Goal: Find specific fact: Find specific fact

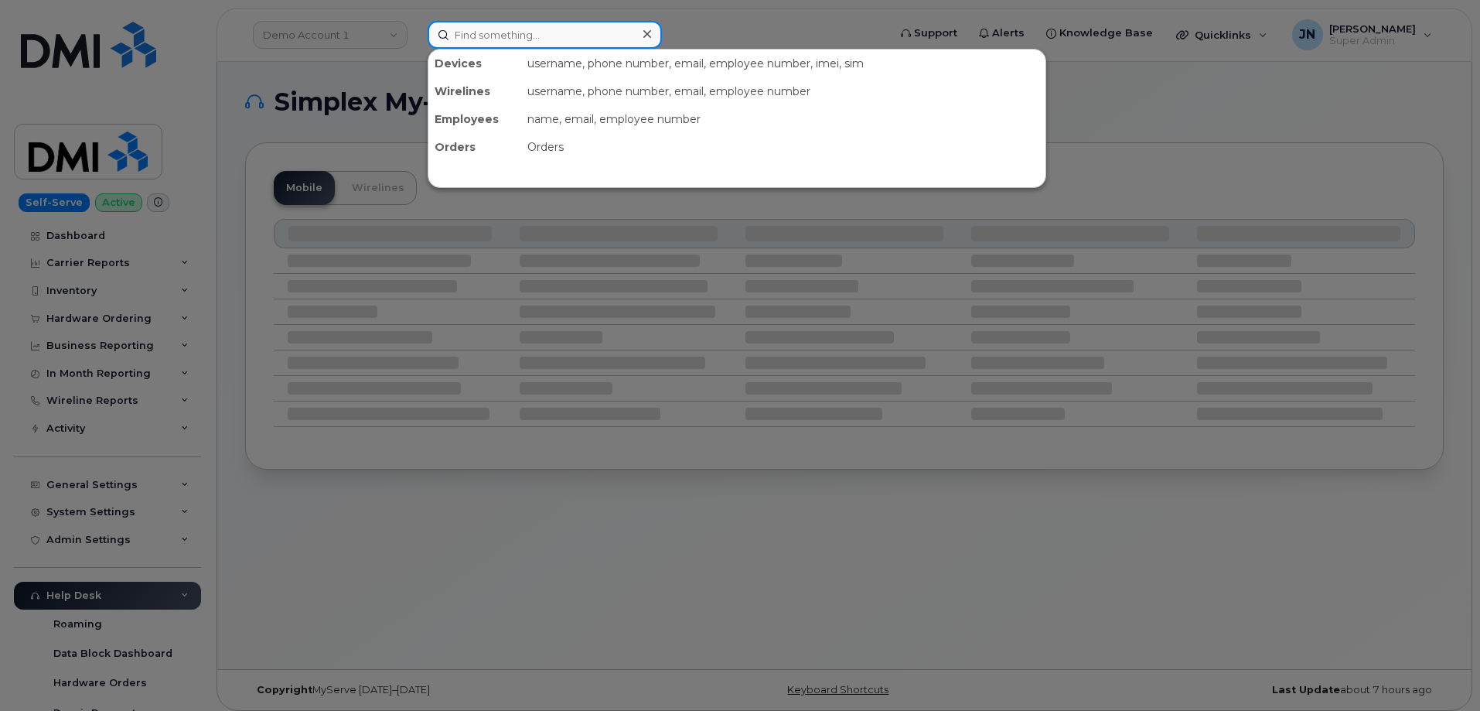
paste input "3344825022"
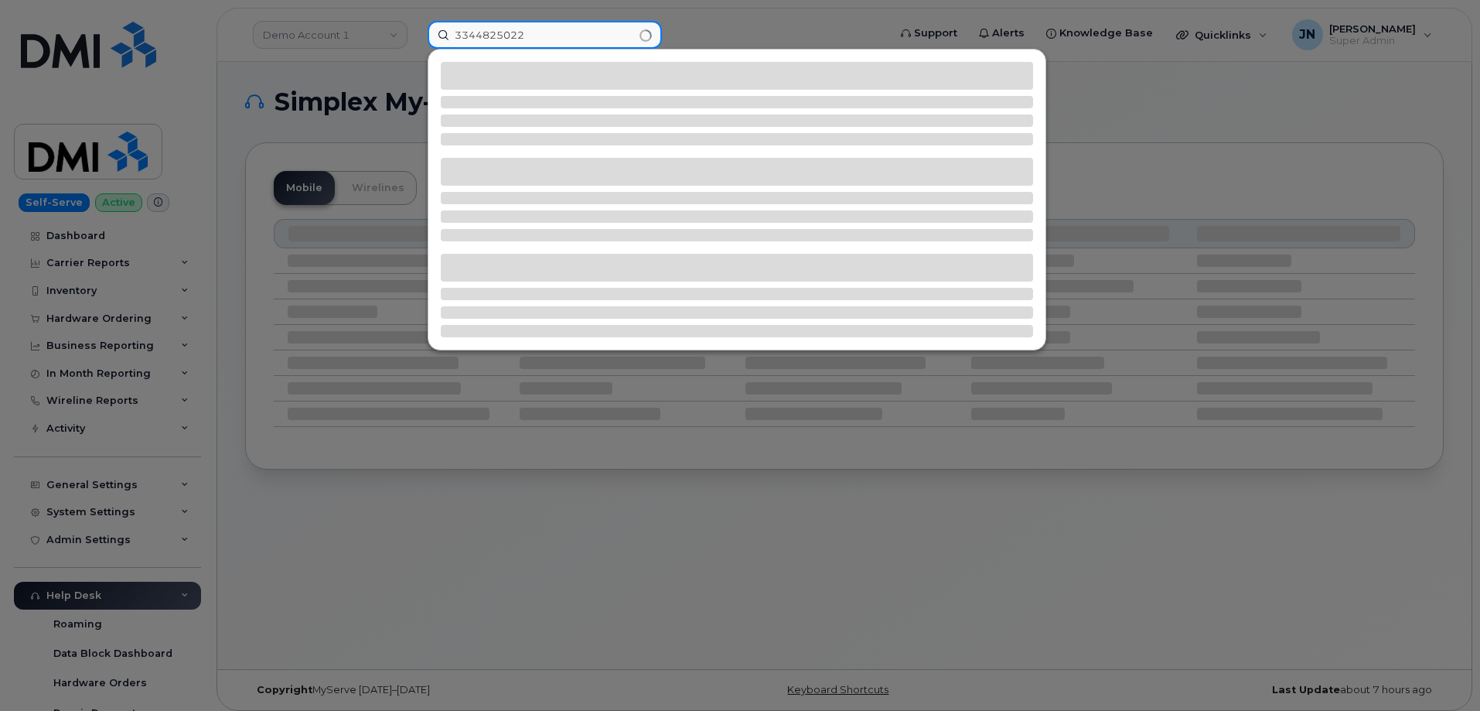
type input "3344825022"
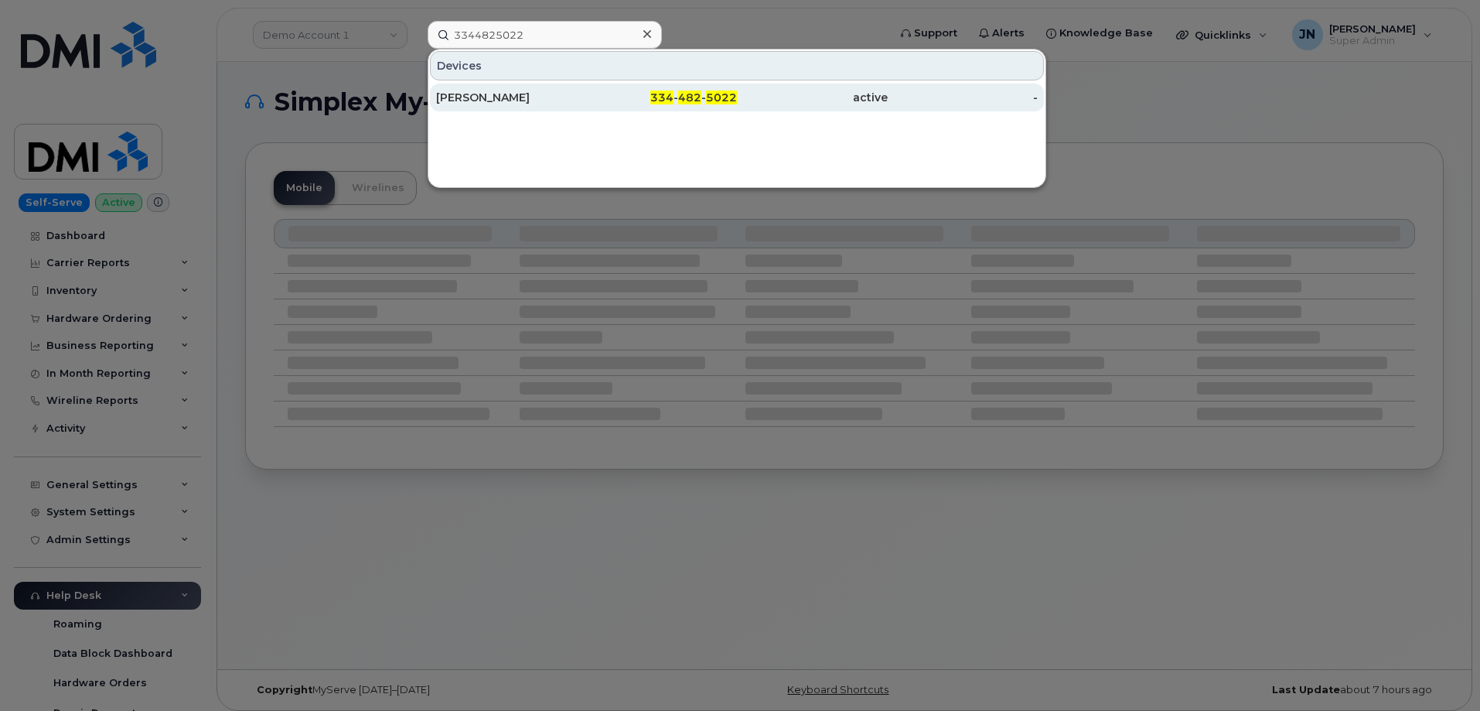
click at [672, 99] on span "334" at bounding box center [661, 97] width 23 height 14
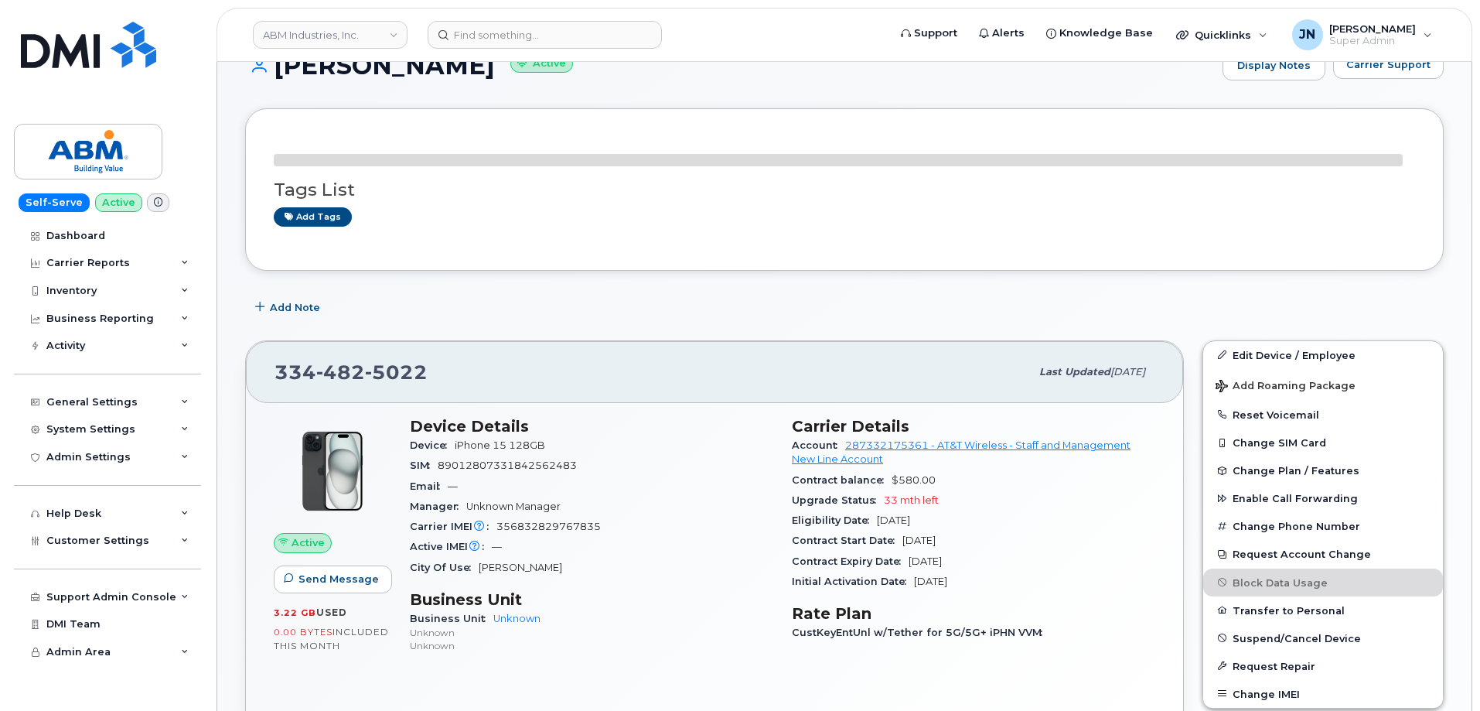
scroll to position [103, 0]
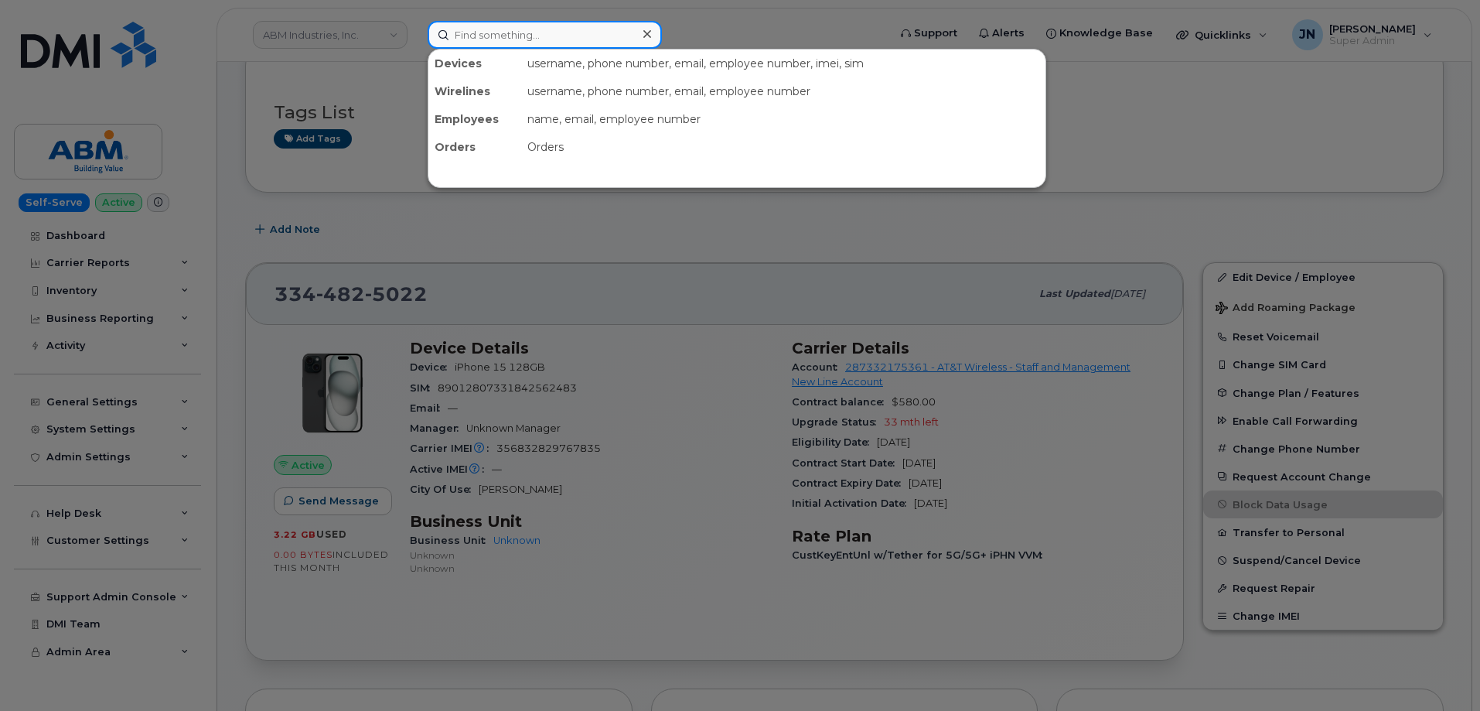
paste input "6784276894"
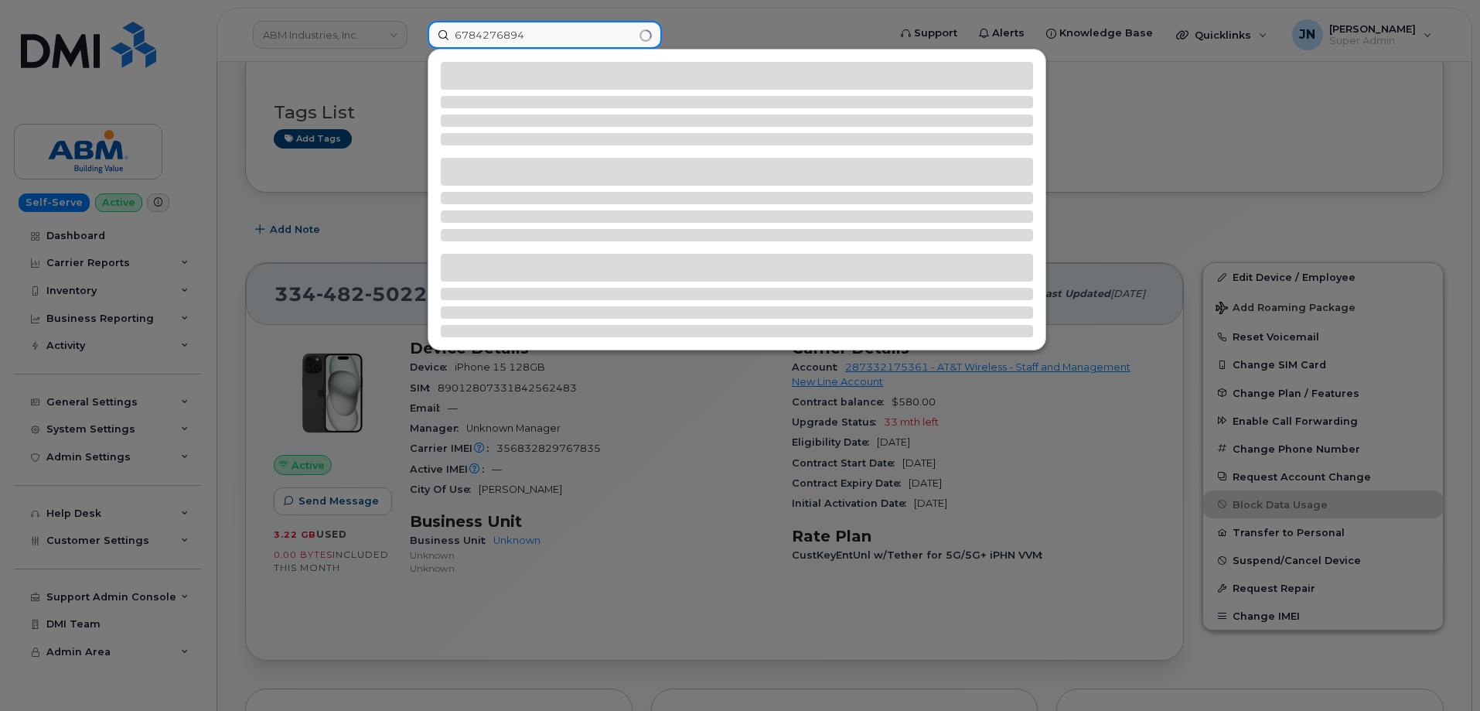
type input "6784276894"
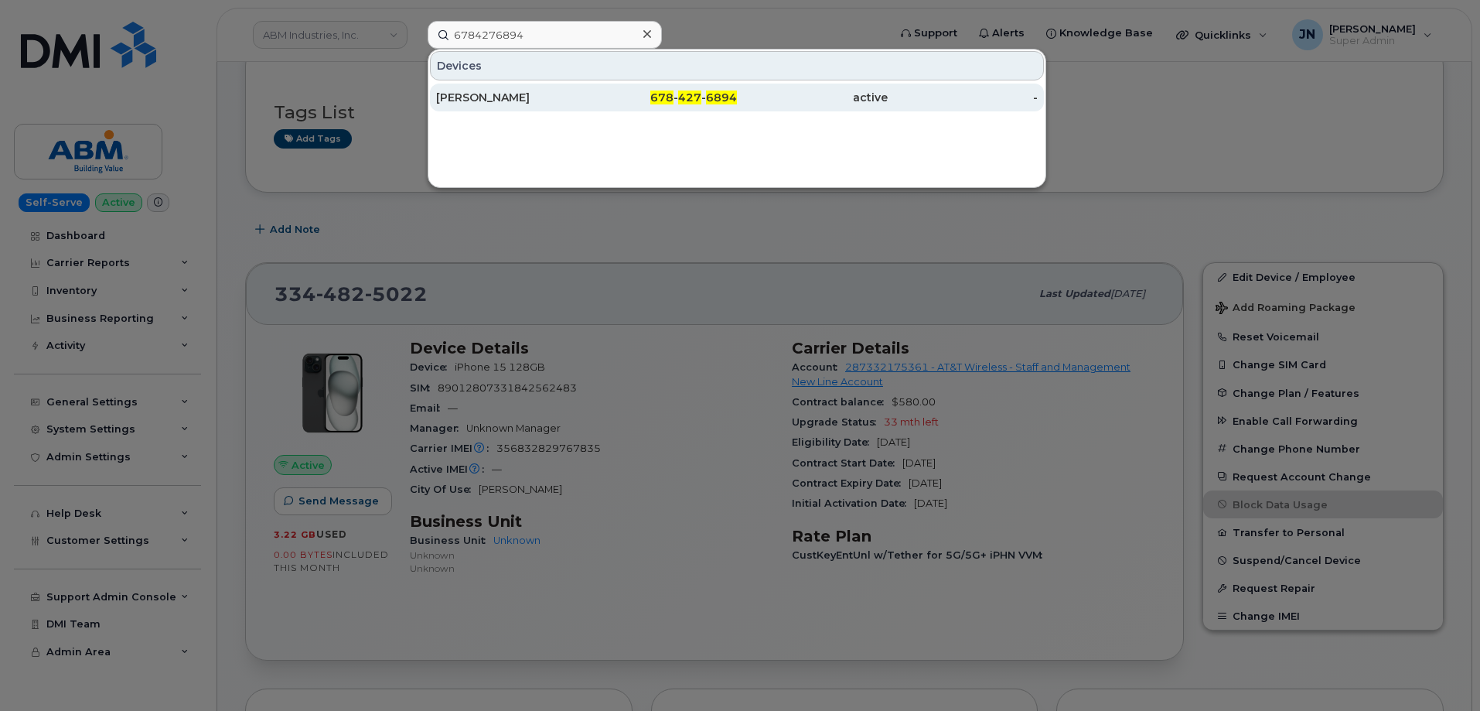
click at [677, 90] on div "678 - 427 - 6894" at bounding box center [662, 97] width 151 height 15
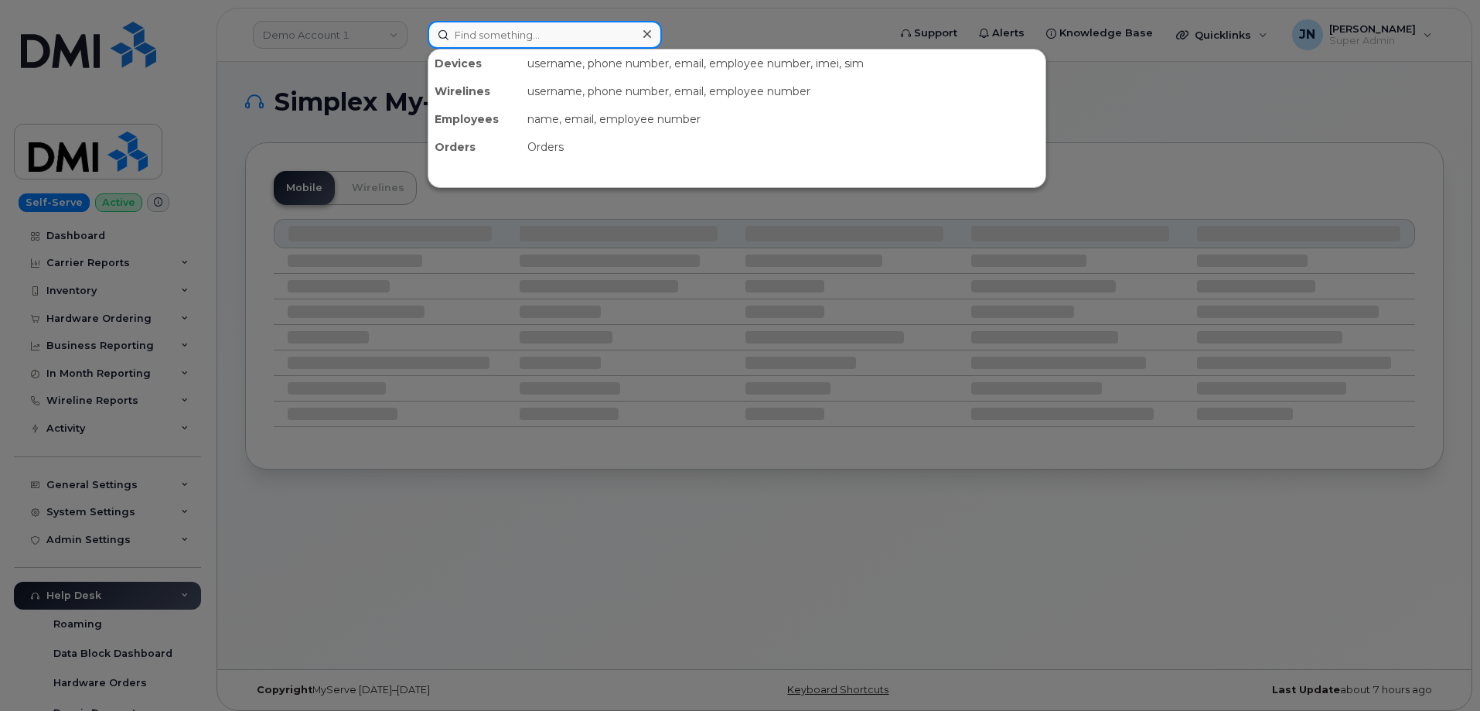
paste input "512.633.1998"
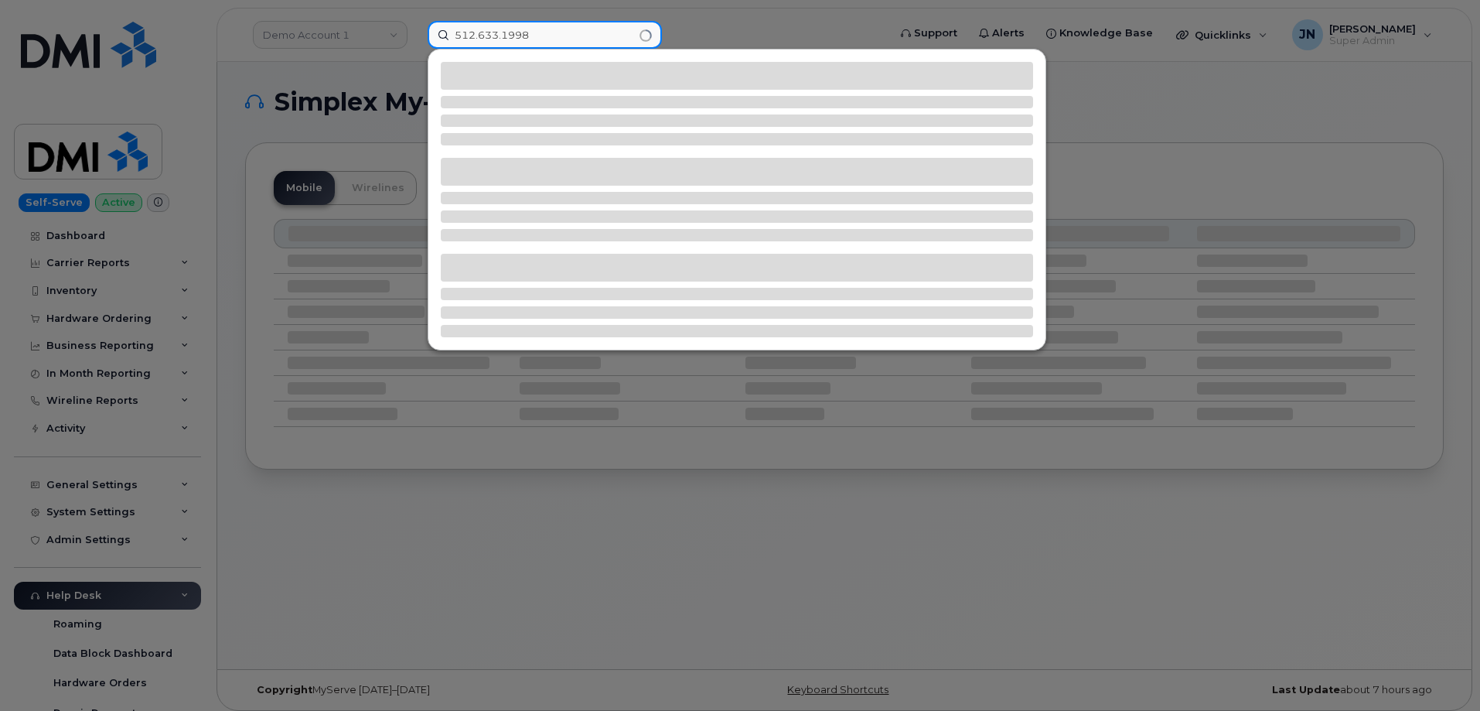
type input "512.633.1998"
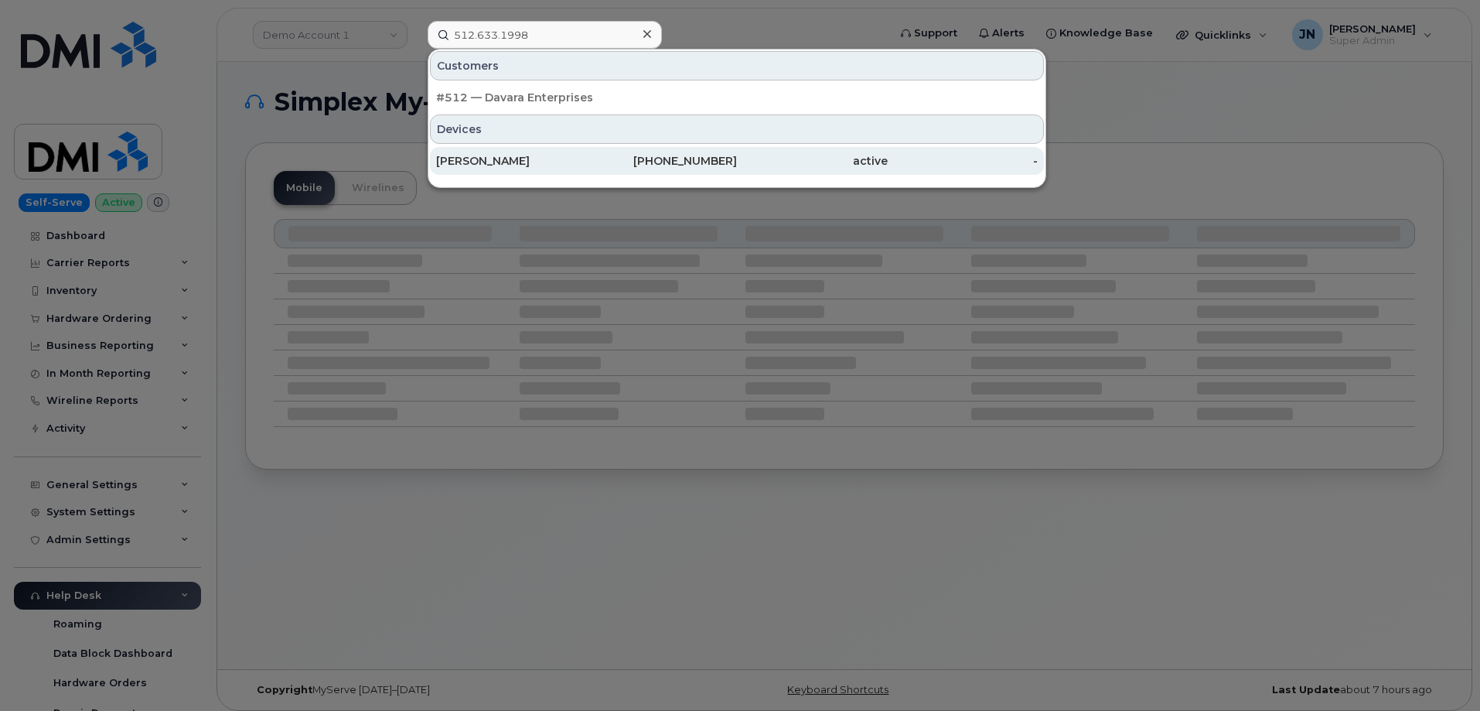
drag, startPoint x: 469, startPoint y: 151, endPoint x: 498, endPoint y: 156, distance: 29.9
click at [469, 150] on div "JOHN PEPE" at bounding box center [511, 161] width 151 height 28
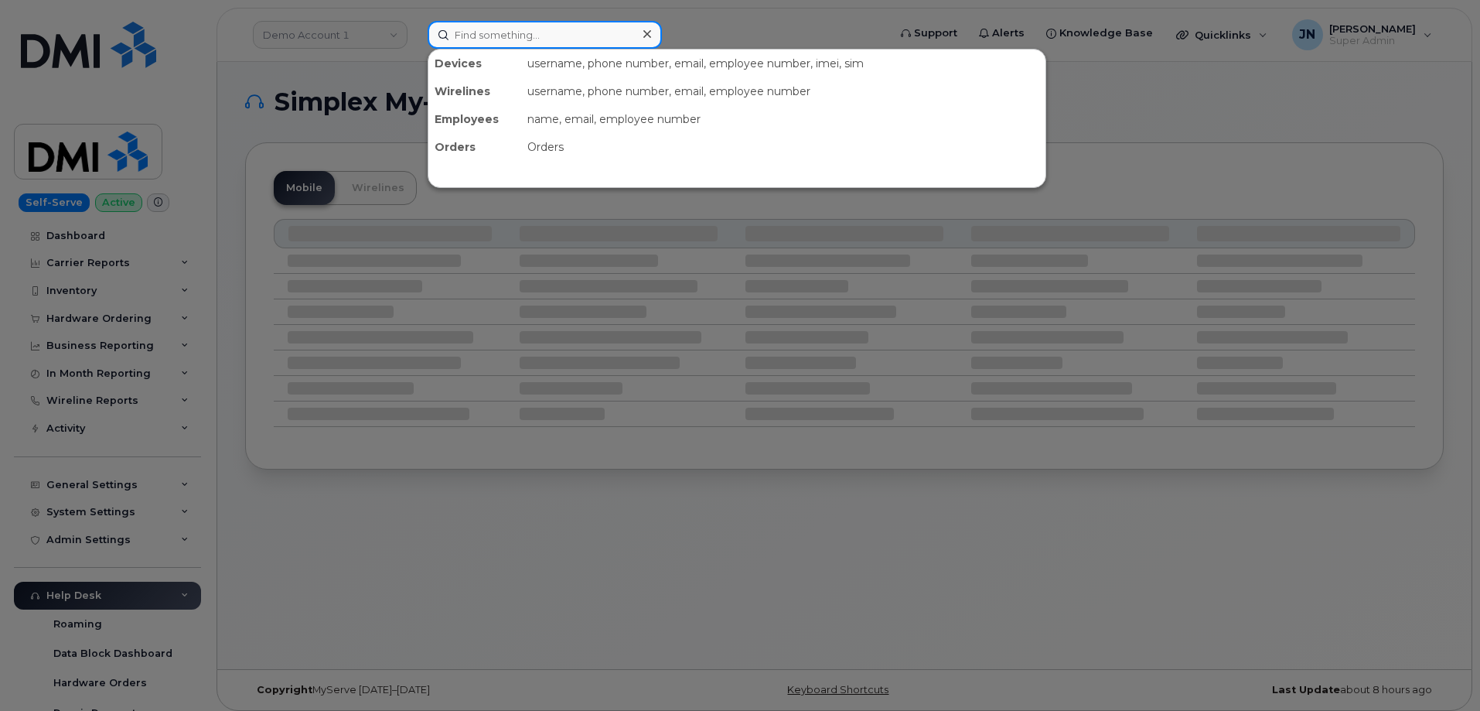
paste input "2024303605"
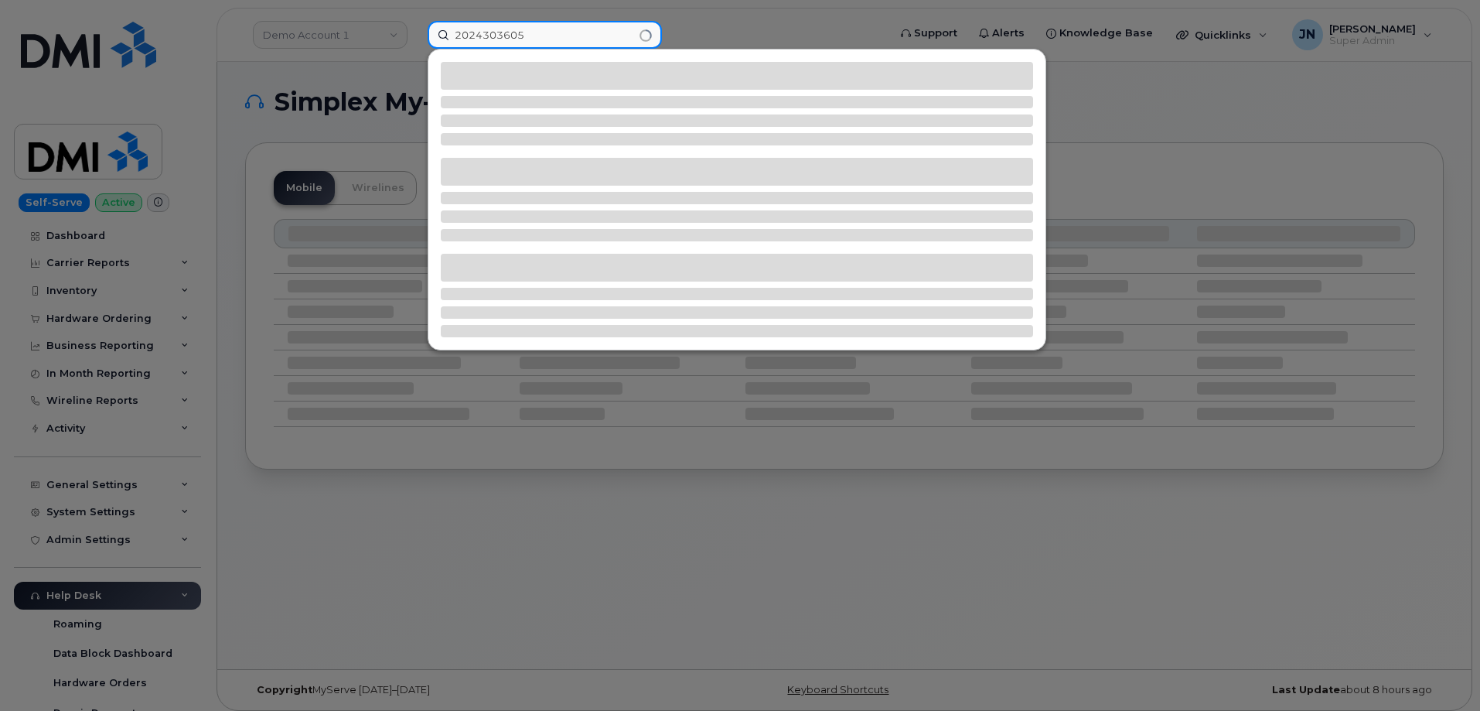
type input "2024303605"
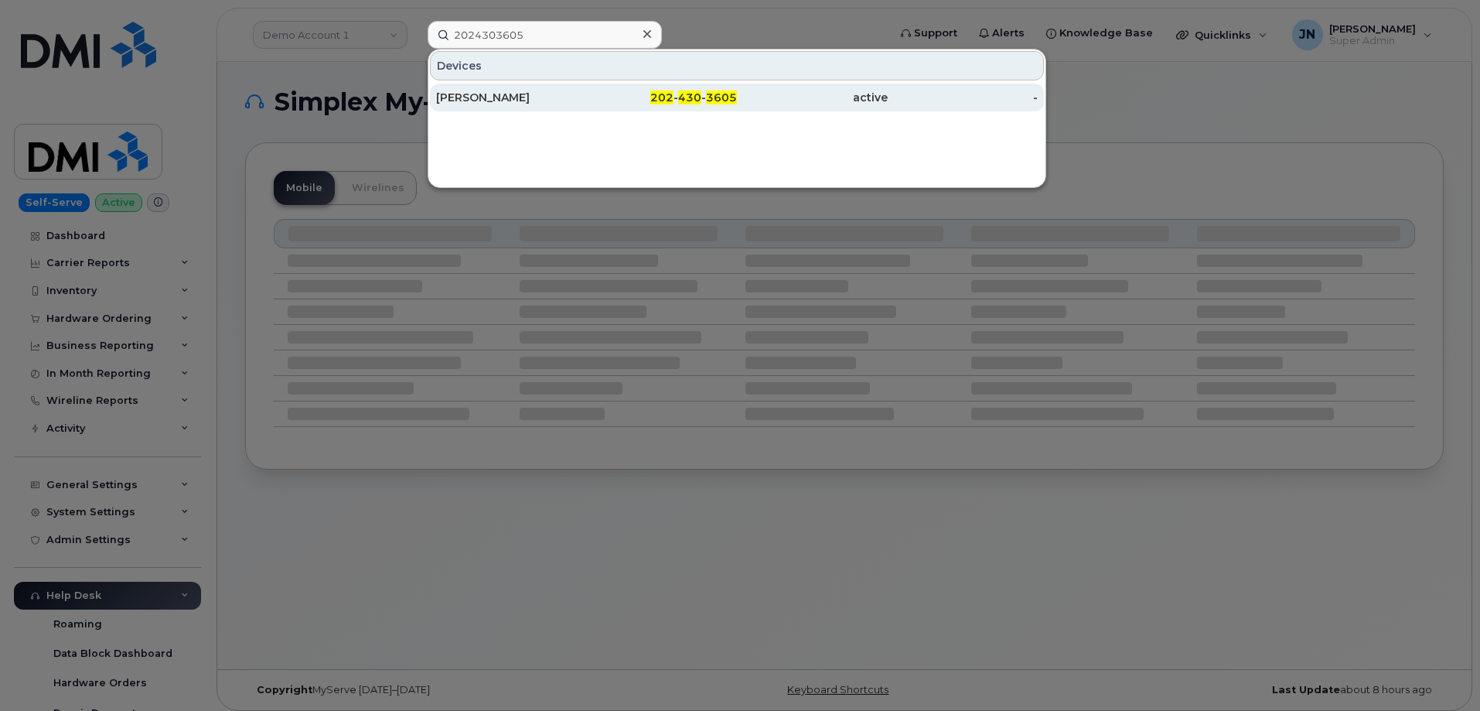
click at [482, 99] on div "[PERSON_NAME]" at bounding box center [511, 97] width 151 height 15
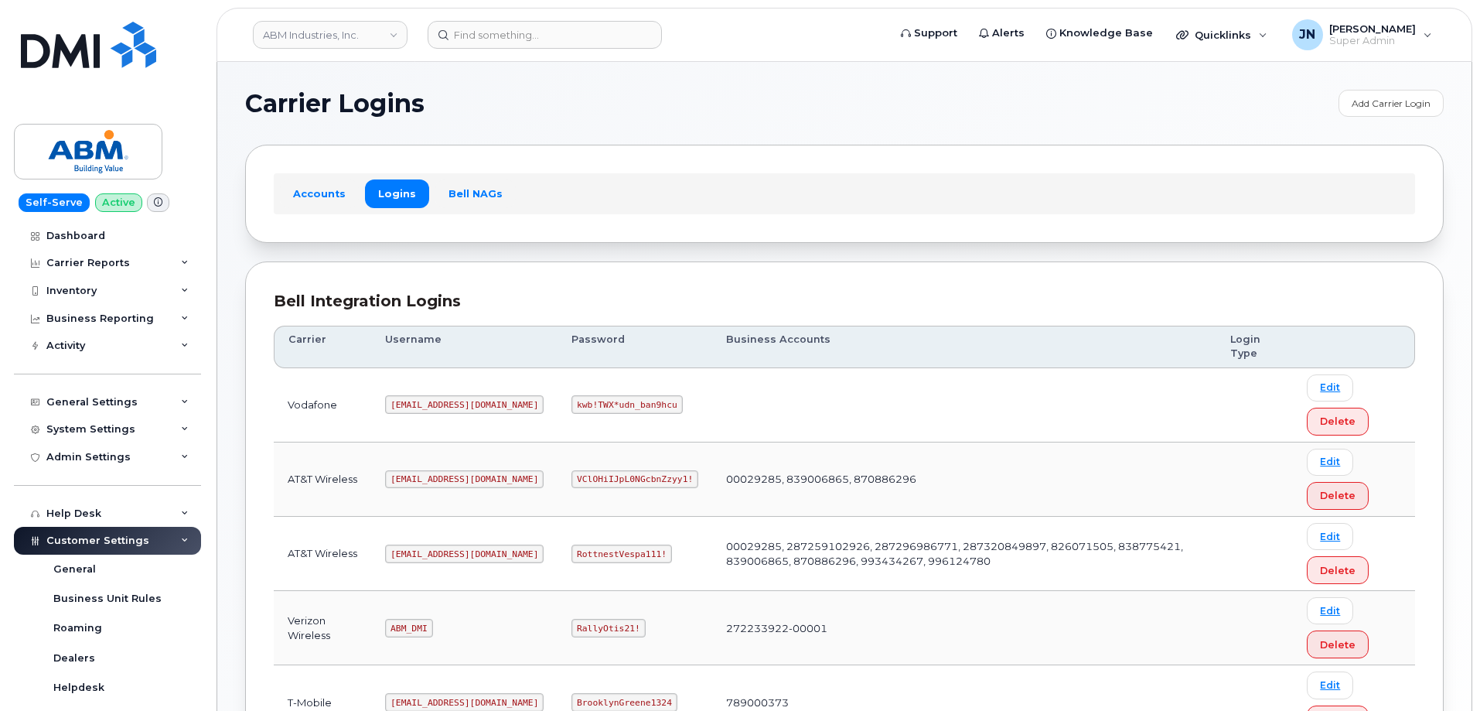
scroll to position [206, 0]
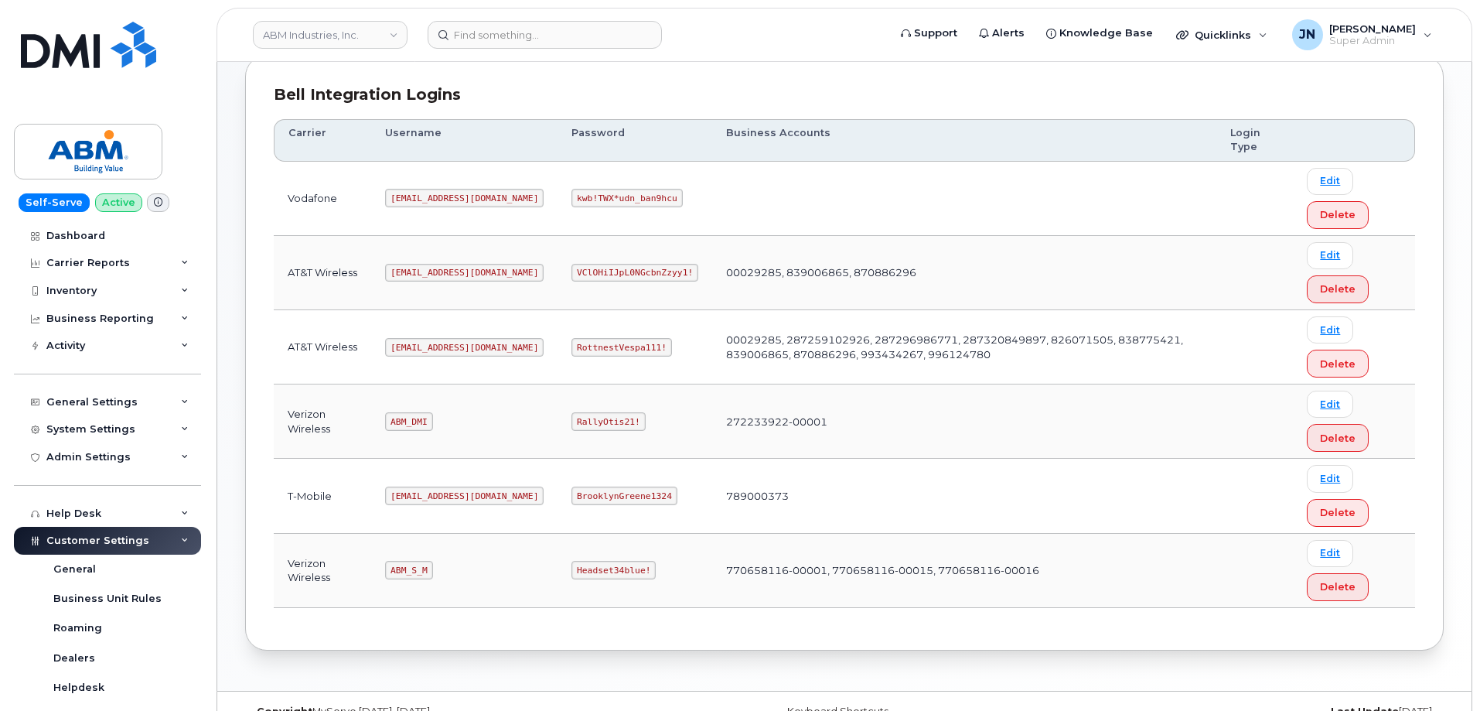
click at [421, 341] on code "[EMAIL_ADDRESS][DOMAIN_NAME]" at bounding box center [464, 347] width 159 height 19
click at [425, 340] on code "[EMAIL_ADDRESS][DOMAIN_NAME]" at bounding box center [464, 347] width 159 height 19
copy code "[EMAIL_ADDRESS][DOMAIN_NAME]"
click at [571, 350] on code "RottnestVespa111!" at bounding box center [621, 347] width 101 height 19
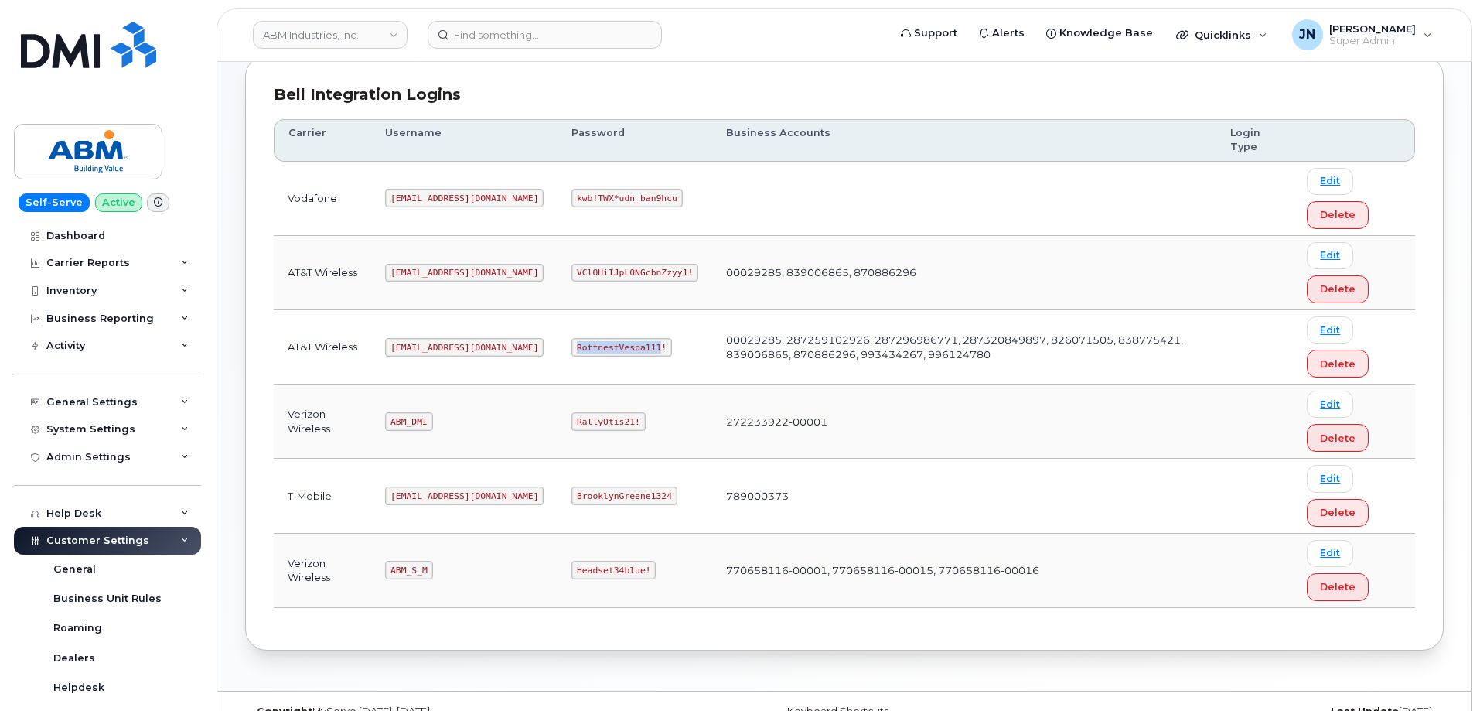
click at [571, 350] on code "RottnestVespa111!" at bounding box center [621, 347] width 101 height 19
click at [571, 347] on code "RottnestVespa111!" at bounding box center [621, 347] width 101 height 19
copy code "RottnestVespa111!"
